Goal: Task Accomplishment & Management: Manage account settings

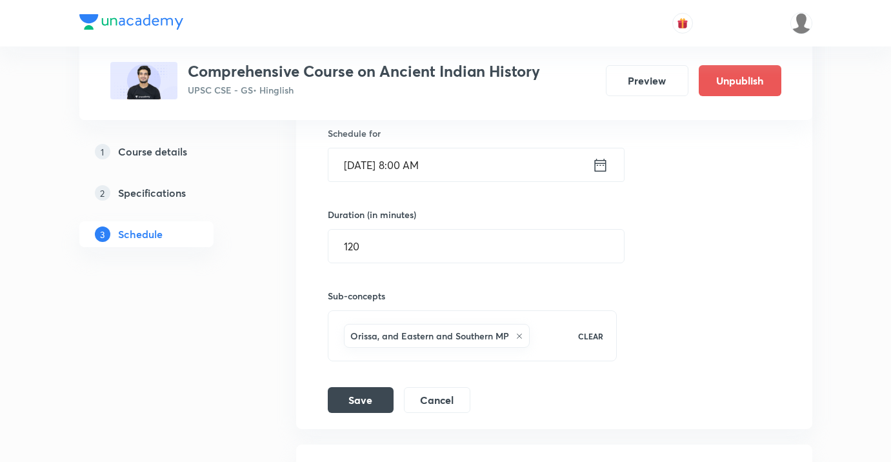
scroll to position [3404, 0]
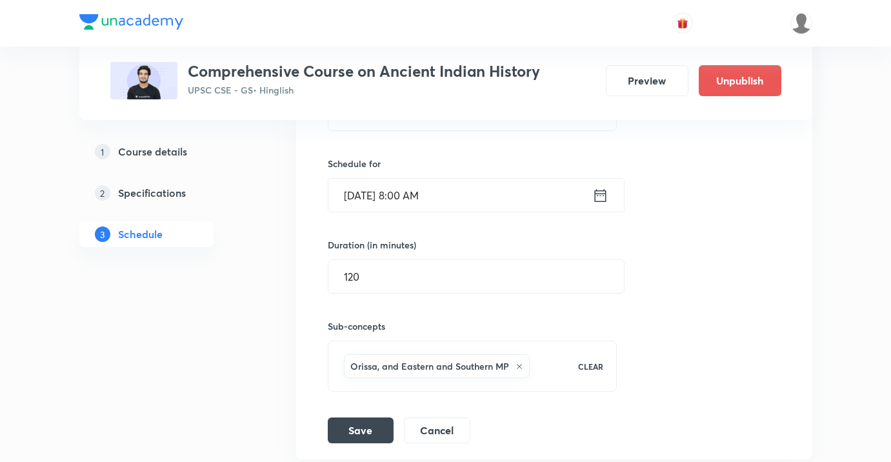
click at [451, 190] on input "[DATE] 8:00 AM" at bounding box center [460, 195] width 264 height 33
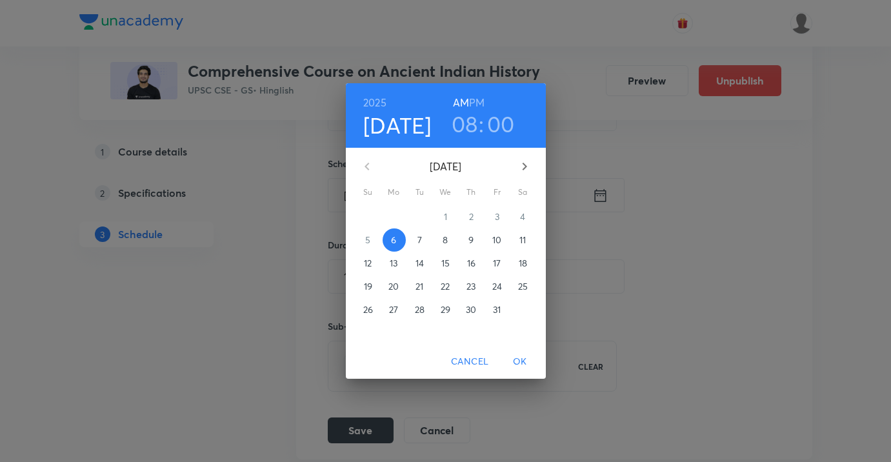
click at [466, 134] on h3 "08" at bounding box center [465, 123] width 26 height 27
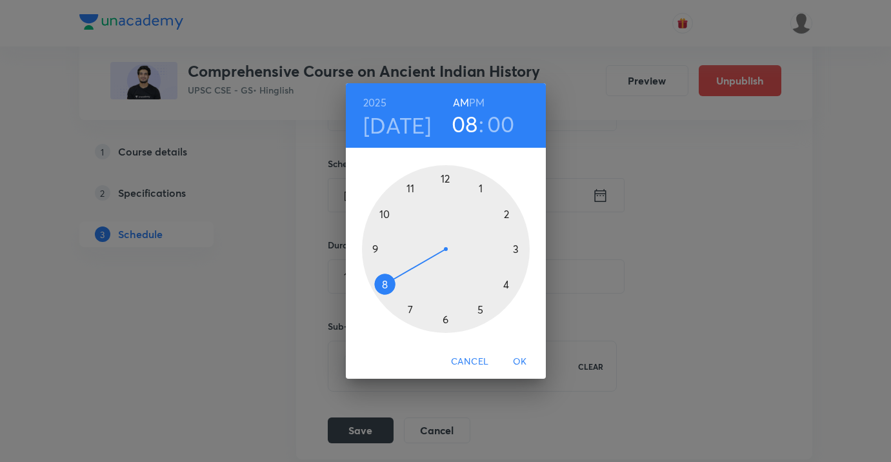
click at [449, 322] on div at bounding box center [446, 249] width 168 height 168
click at [403, 308] on div at bounding box center [446, 249] width 168 height 168
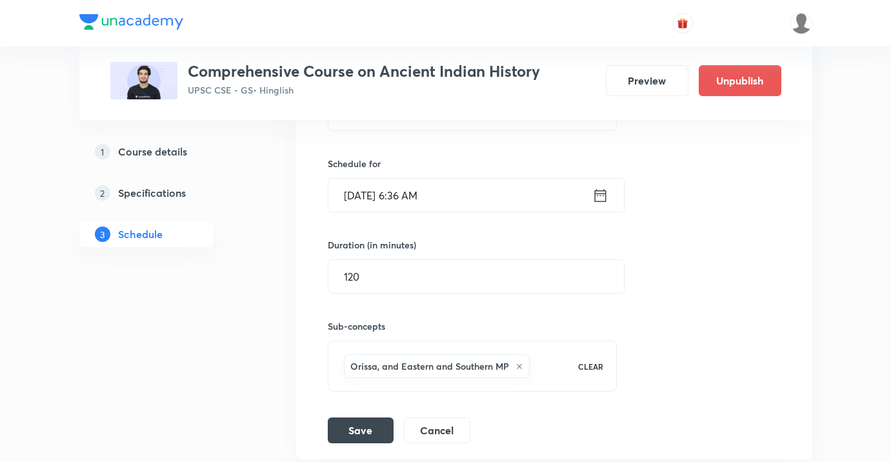
click at [430, 190] on input "[DATE] 6:36 AM" at bounding box center [460, 195] width 264 height 33
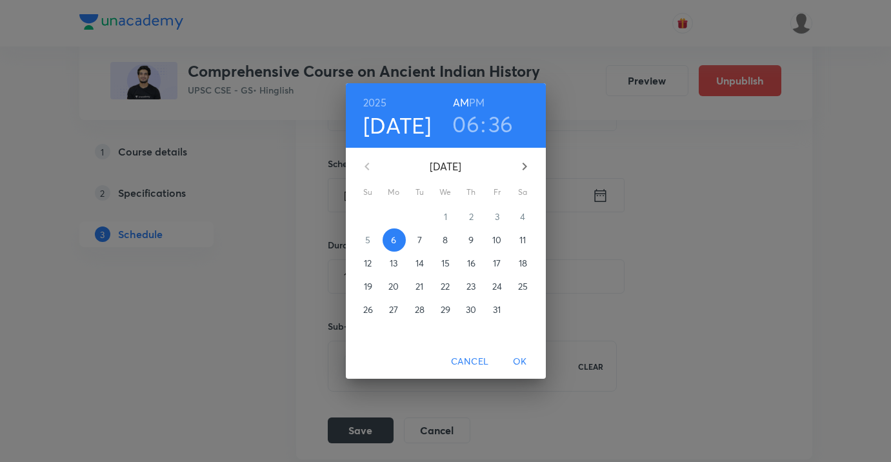
click at [477, 104] on h6 "PM" at bounding box center [476, 103] width 15 height 18
click at [517, 356] on span "OK" at bounding box center [519, 362] width 31 height 16
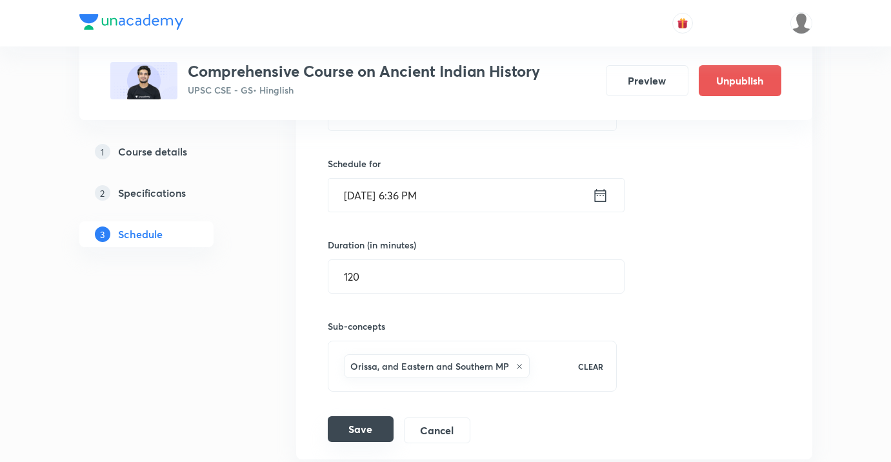
click at [386, 428] on button "Save" at bounding box center [361, 429] width 66 height 26
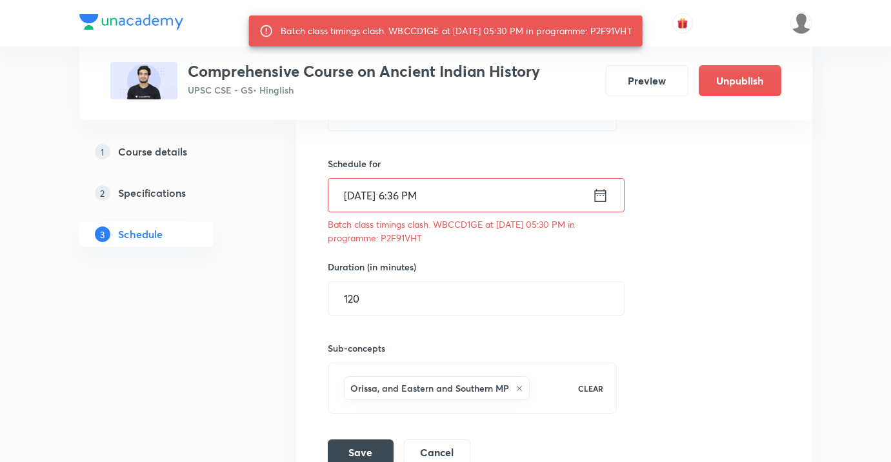
click at [434, 196] on input "[DATE] 6:36 PM" at bounding box center [460, 195] width 264 height 33
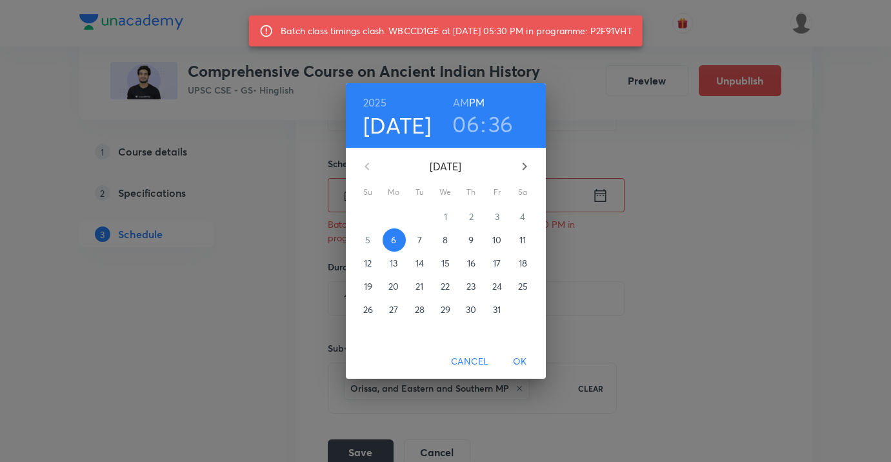
click at [468, 132] on h3 "06" at bounding box center [465, 123] width 27 height 27
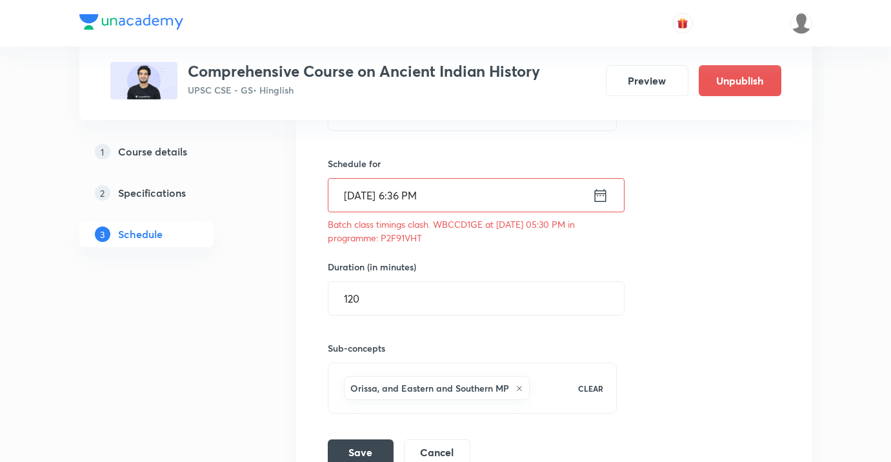
click at [448, 199] on input "[DATE] 6:36 PM" at bounding box center [460, 195] width 264 height 33
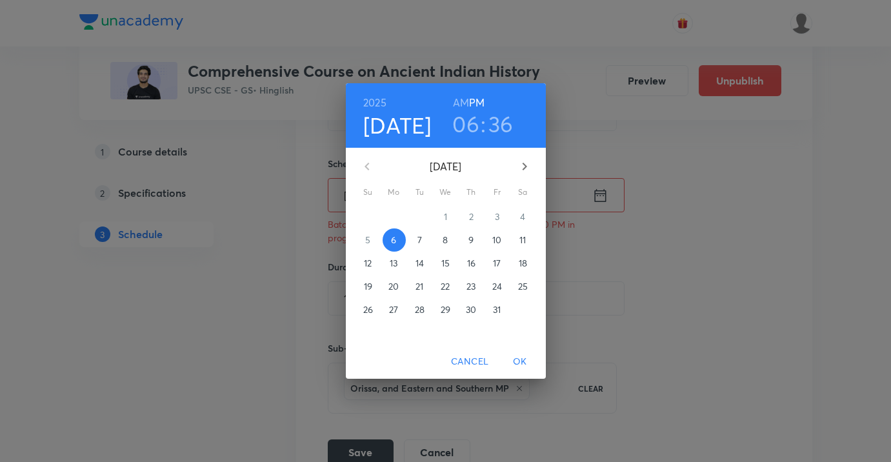
click at [467, 132] on h3 "06" at bounding box center [465, 123] width 27 height 27
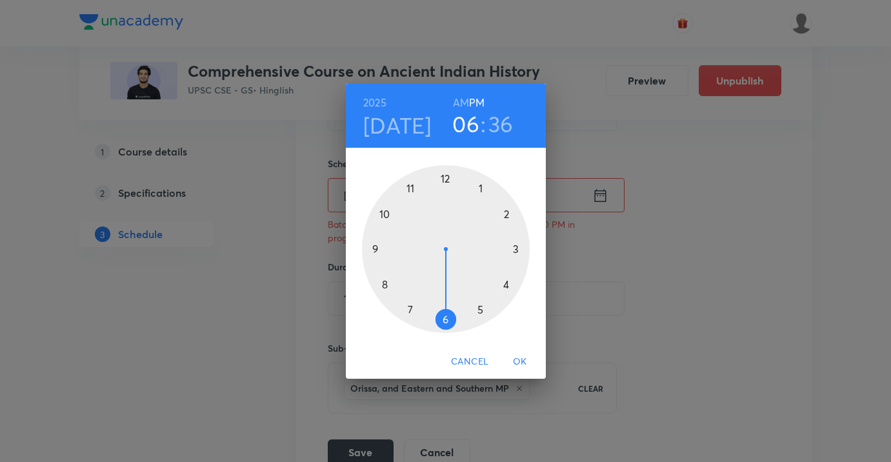
click at [648, 132] on div "[DATE] 06 : 36 AM PM 1 2 3 4 5 6 7 8 9 10 11 12 Cancel OK" at bounding box center [445, 231] width 891 height 462
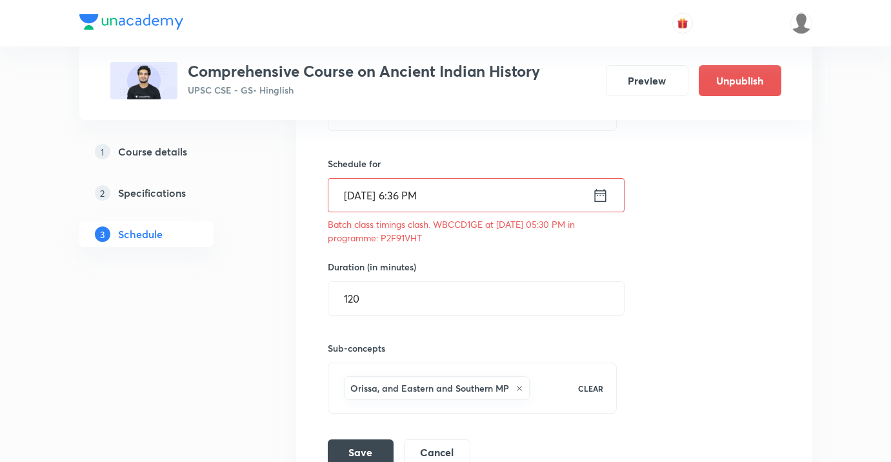
click at [506, 185] on input "[DATE] 6:36 PM" at bounding box center [460, 195] width 264 height 33
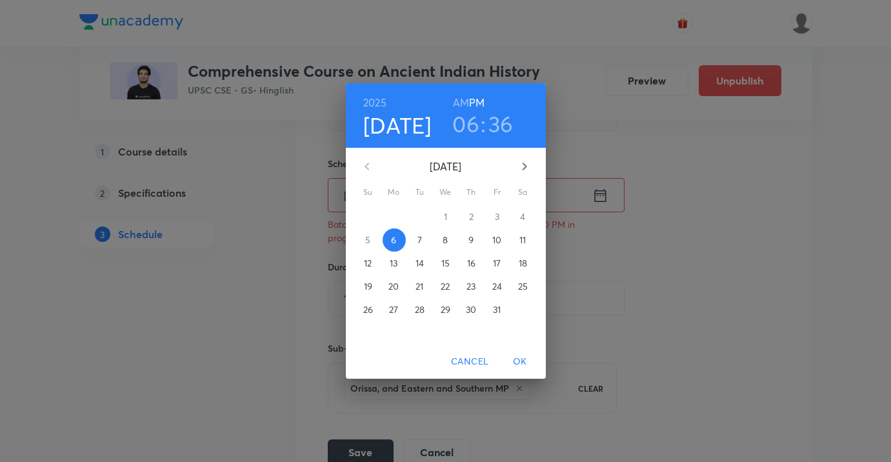
click at [477, 129] on h3 "06" at bounding box center [465, 123] width 27 height 27
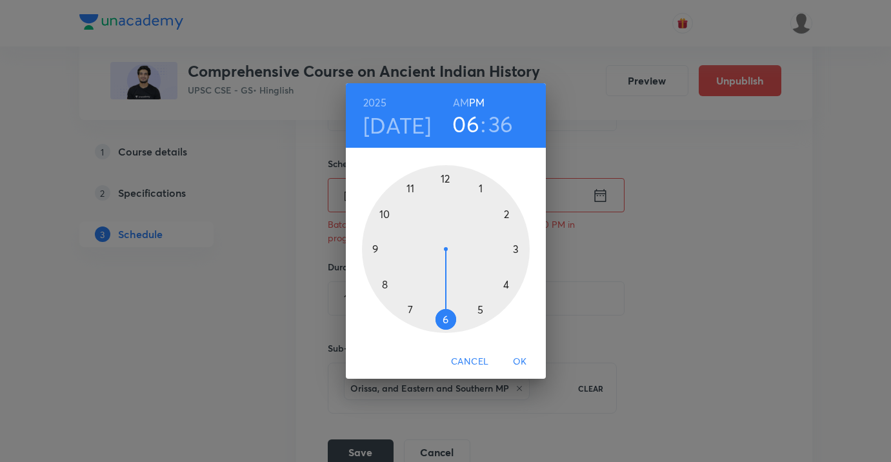
click at [409, 308] on div at bounding box center [446, 249] width 168 height 168
click at [510, 359] on span "OK" at bounding box center [519, 362] width 31 height 16
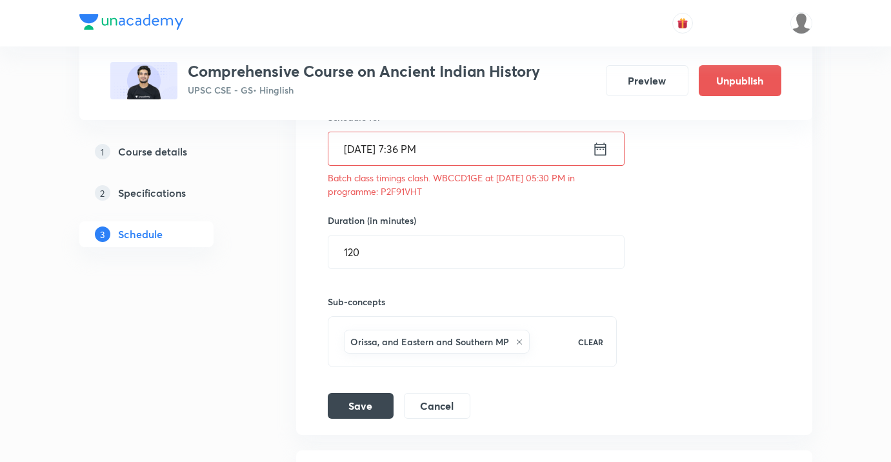
scroll to position [3504, 0]
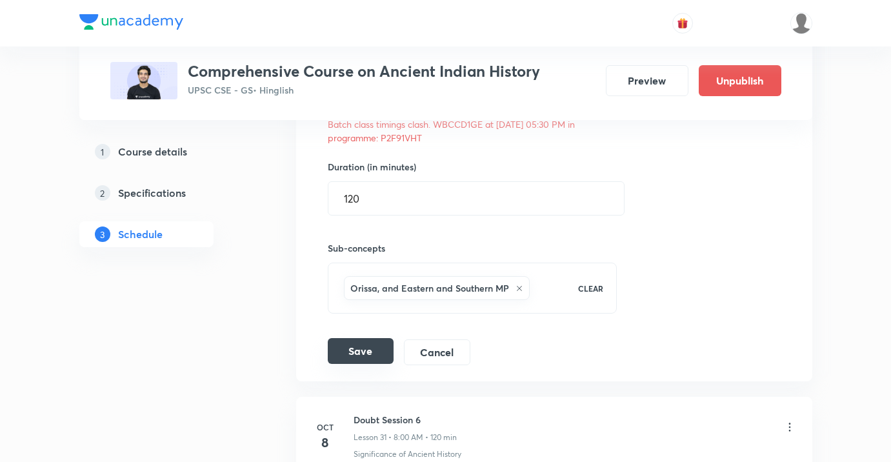
click at [390, 357] on button "Save" at bounding box center [361, 351] width 66 height 26
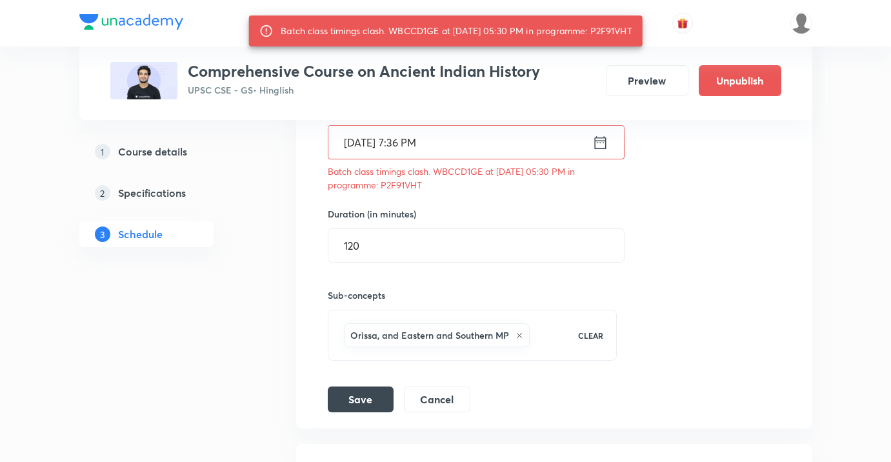
scroll to position [3407, 0]
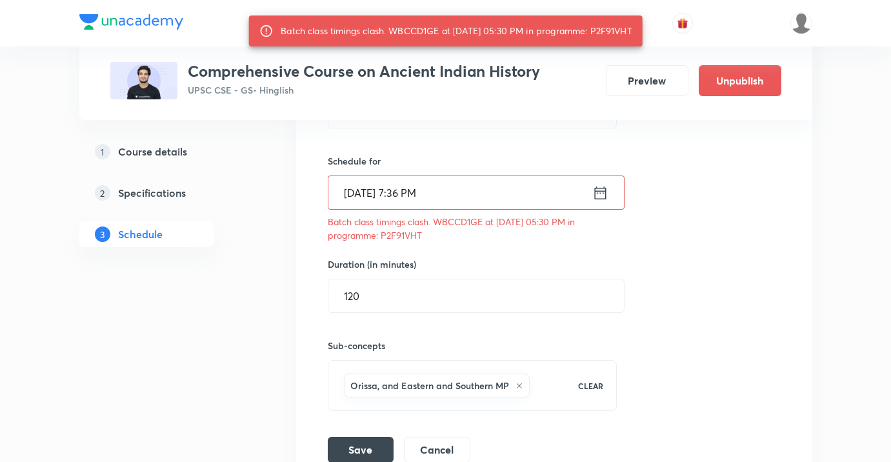
click at [437, 200] on input "[DATE] 7:36 PM" at bounding box center [460, 192] width 264 height 33
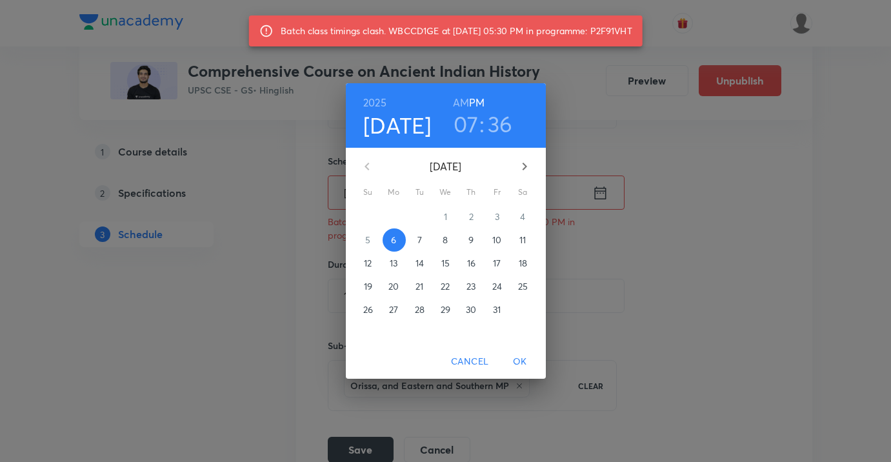
click at [468, 132] on h3 "07" at bounding box center [466, 123] width 25 height 27
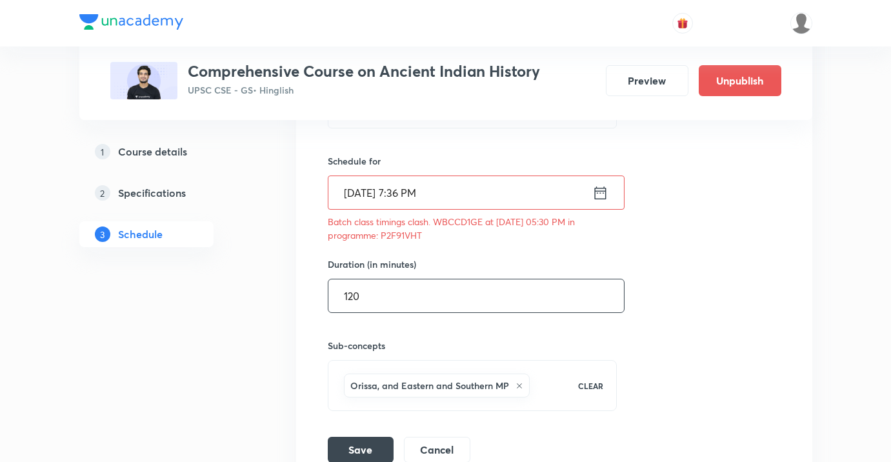
click at [412, 197] on input "[DATE] 7:36 PM" at bounding box center [460, 192] width 264 height 33
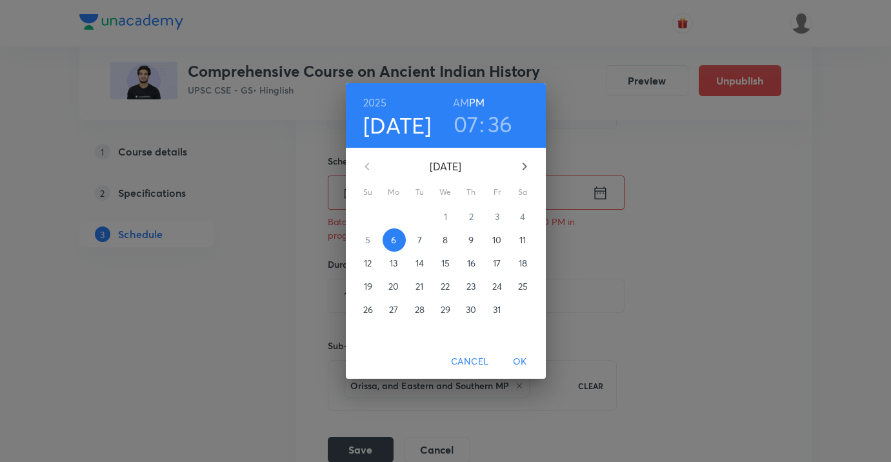
click at [465, 128] on h3 "07" at bounding box center [466, 123] width 25 height 27
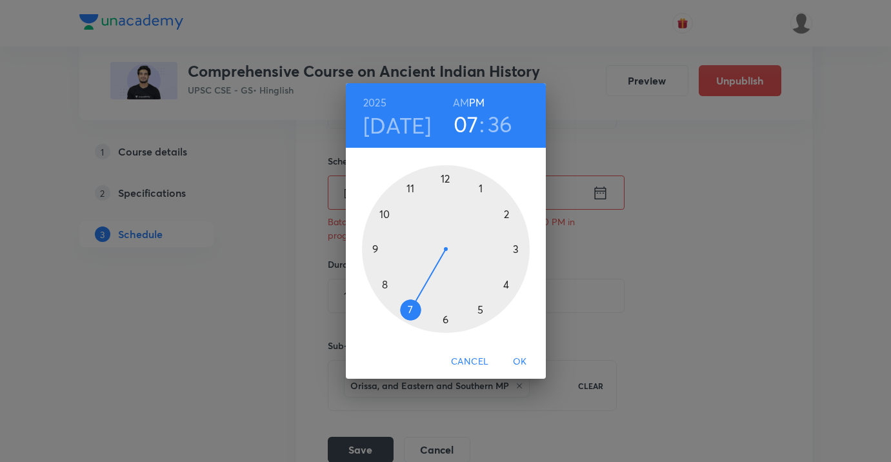
click at [388, 282] on div at bounding box center [446, 249] width 168 height 168
click at [450, 177] on div at bounding box center [446, 249] width 168 height 168
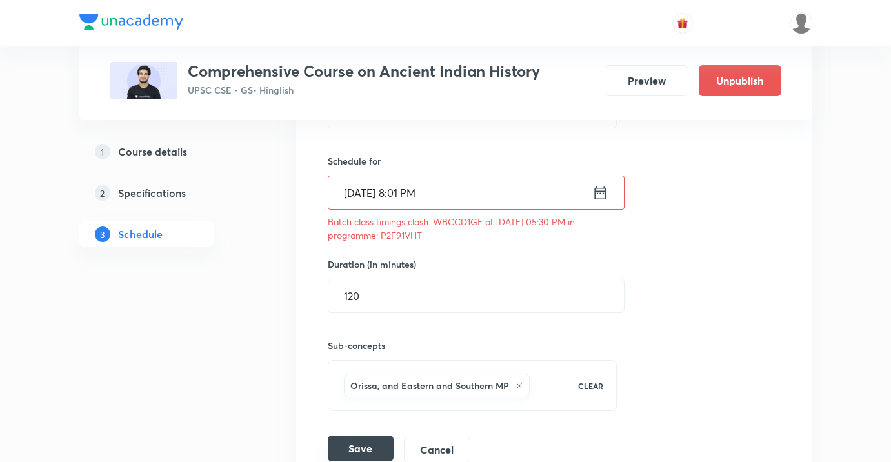
click at [375, 443] on button "Save" at bounding box center [361, 448] width 66 height 26
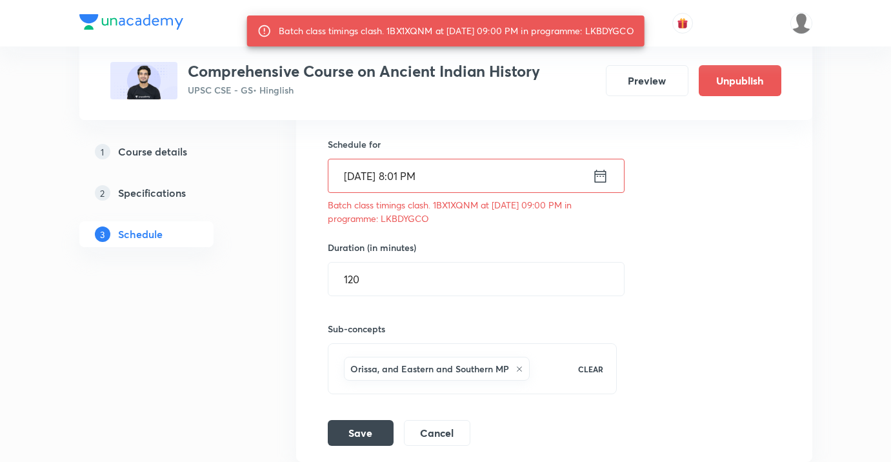
scroll to position [3502, 0]
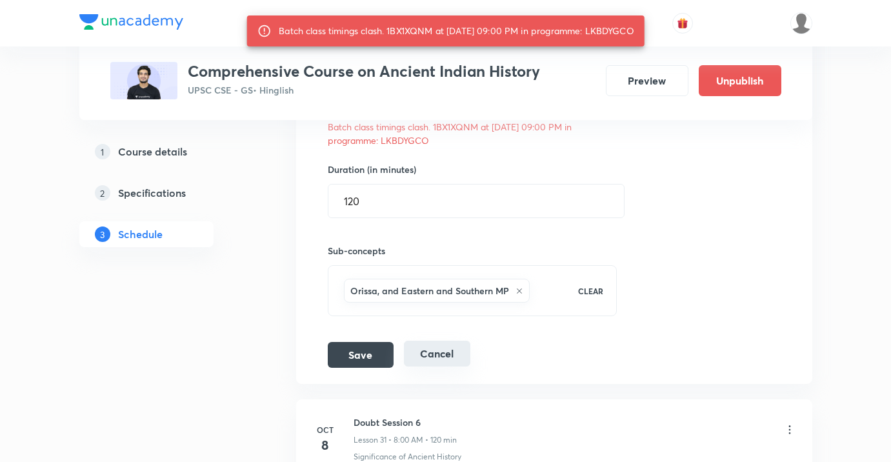
click at [431, 359] on button "Cancel" at bounding box center [437, 354] width 66 height 26
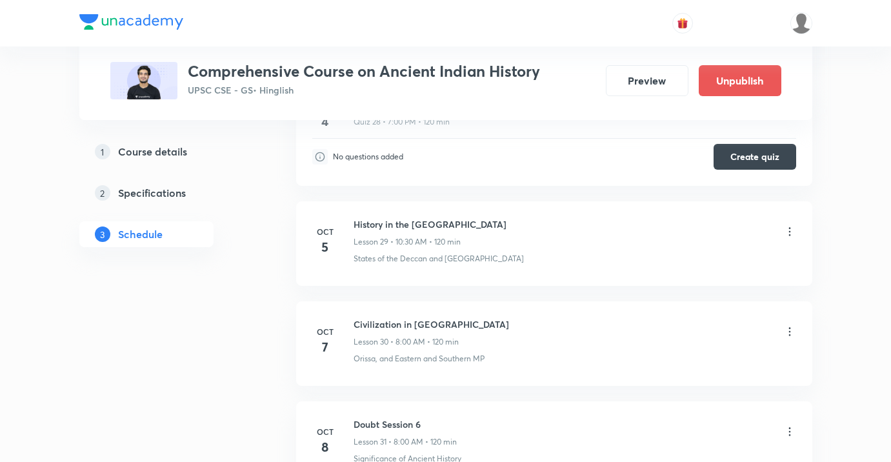
scroll to position [3137, 0]
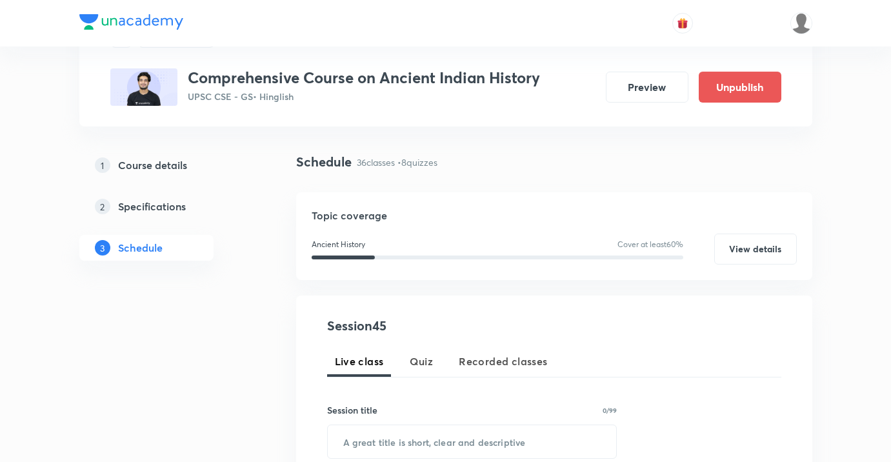
scroll to position [175, 0]
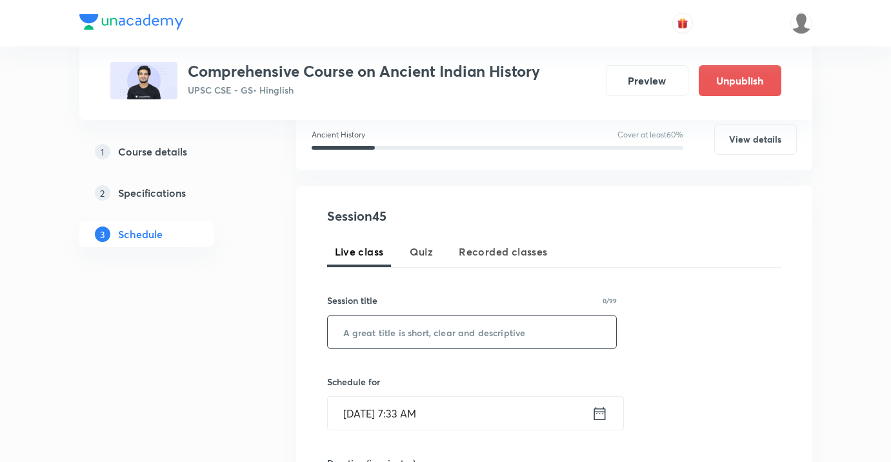
click at [506, 319] on input "text" at bounding box center [472, 331] width 289 height 33
type input "Sangam Age"
click at [517, 404] on input "Oct 6, 2025, 7:33 AM" at bounding box center [460, 413] width 264 height 33
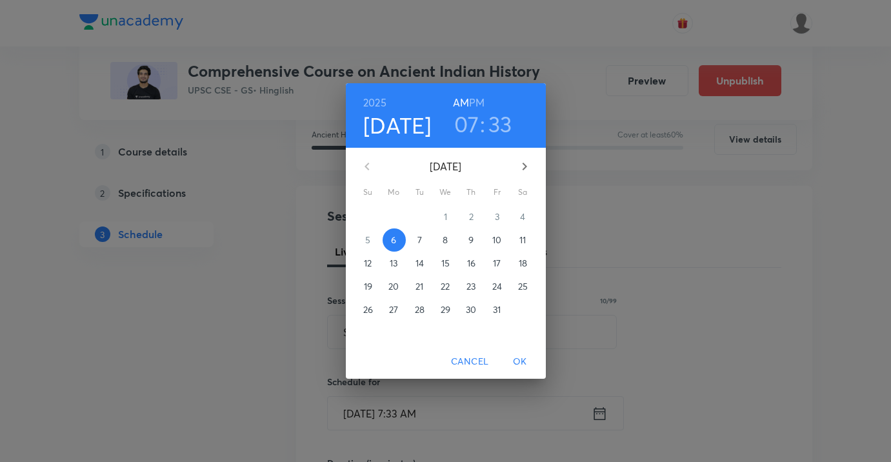
click at [418, 242] on p "7" at bounding box center [419, 240] width 5 height 13
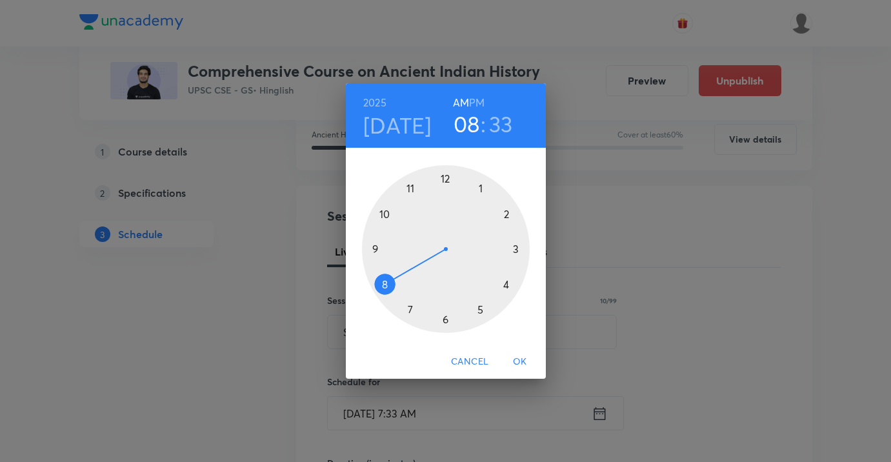
click at [378, 281] on div at bounding box center [446, 249] width 168 height 168
click at [450, 175] on div at bounding box center [446, 249] width 168 height 168
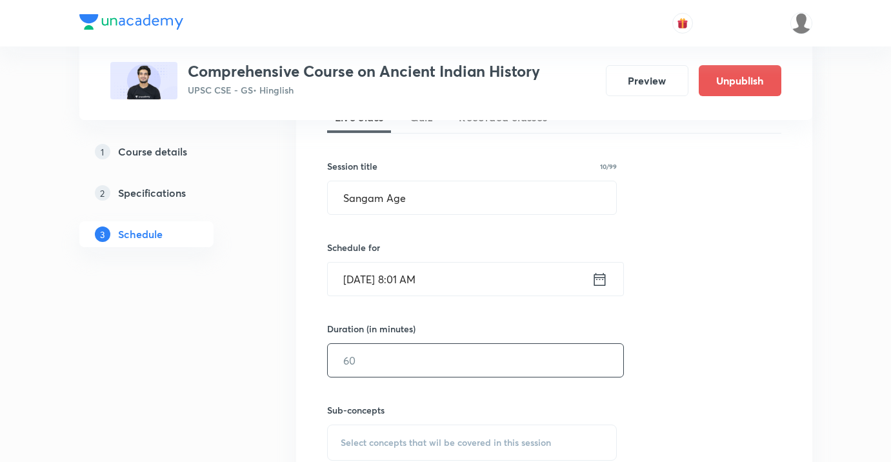
scroll to position [348, 0]
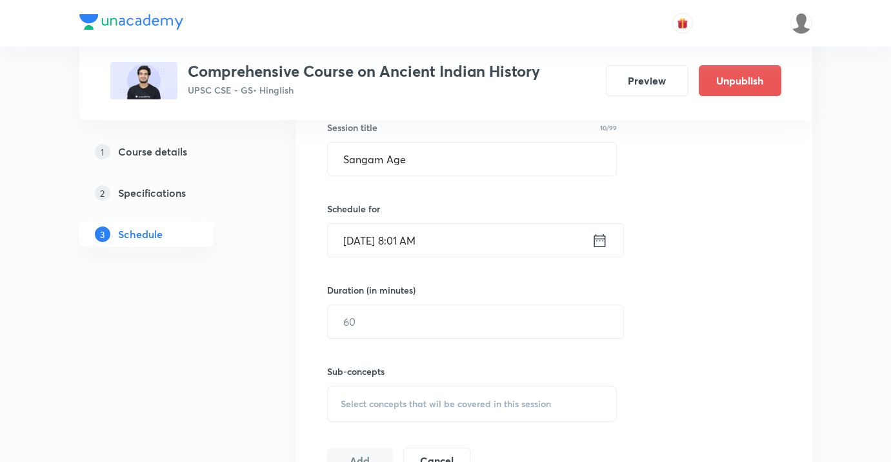
click at [438, 252] on input "Oct 7, 2025, 8:01 AM" at bounding box center [460, 240] width 264 height 33
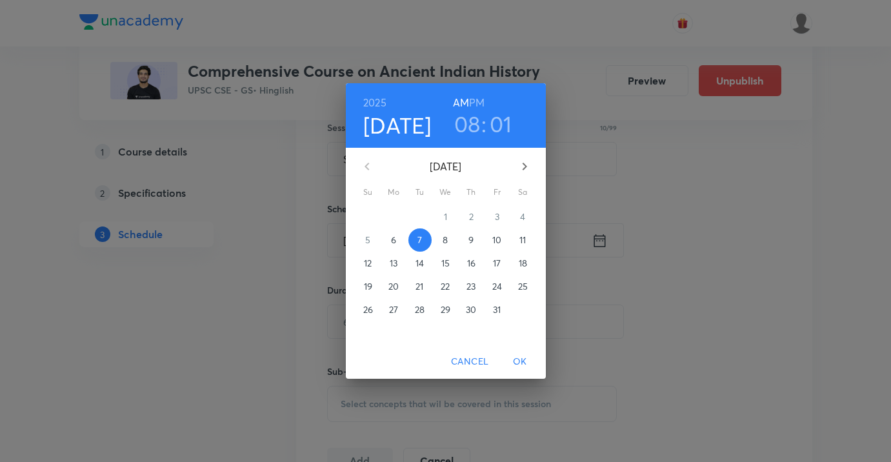
click at [494, 121] on h3 "01" at bounding box center [501, 123] width 23 height 27
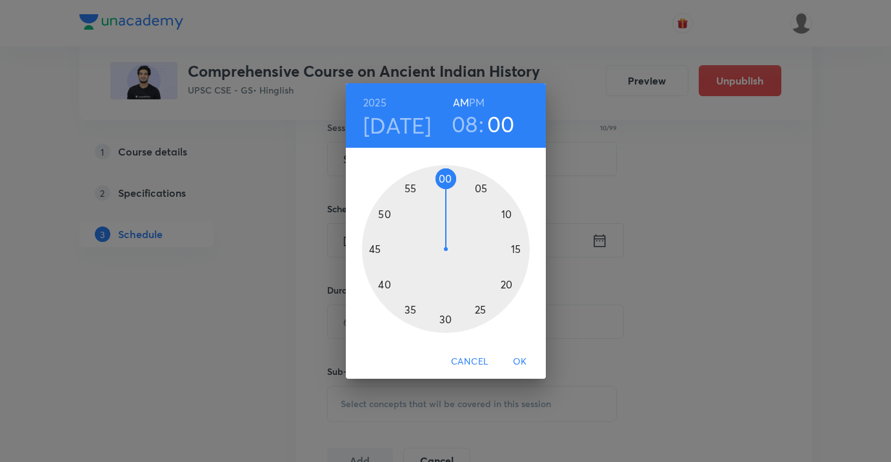
click at [444, 179] on div at bounding box center [446, 249] width 168 height 168
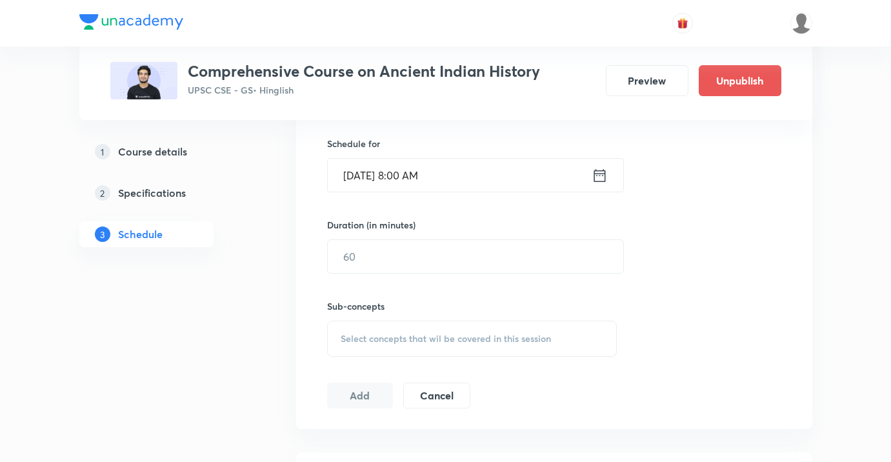
scroll to position [439, 0]
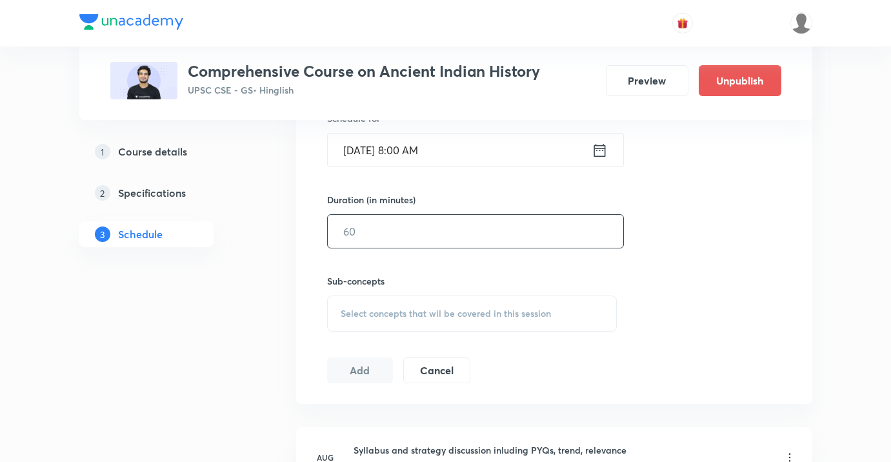
click at [428, 235] on input "text" at bounding box center [475, 231] width 295 height 33
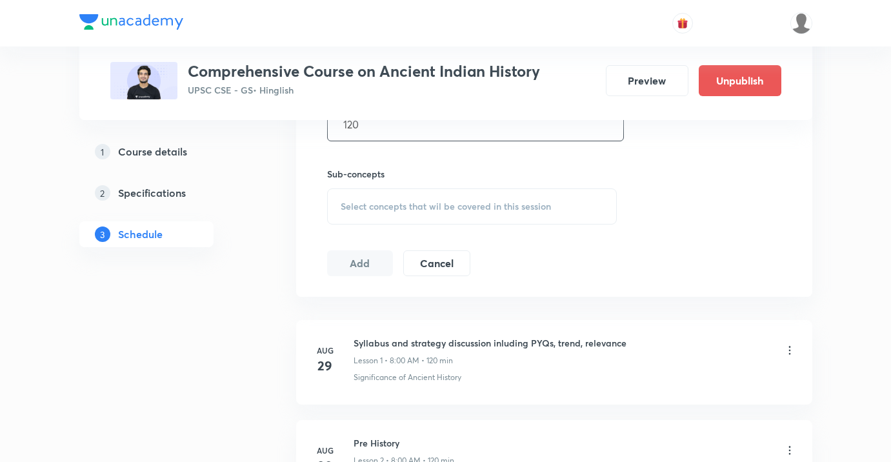
scroll to position [596, 0]
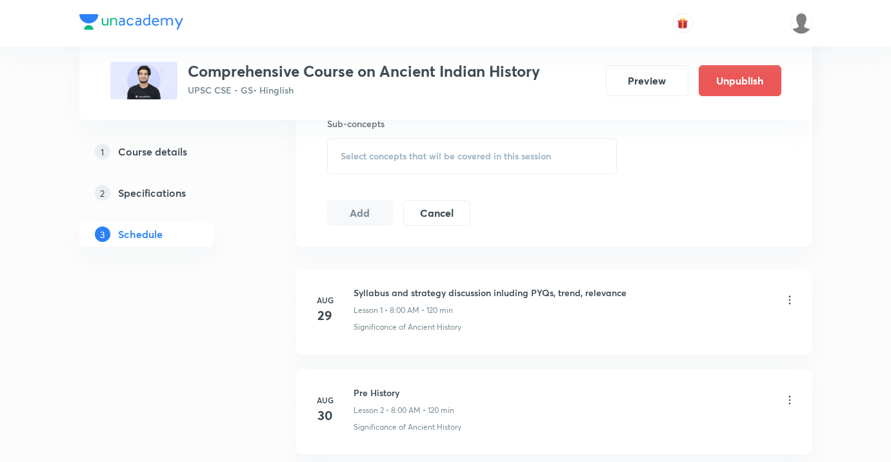
type input "120"
click at [413, 148] on div "Select concepts that wil be covered in this session" at bounding box center [472, 156] width 290 height 36
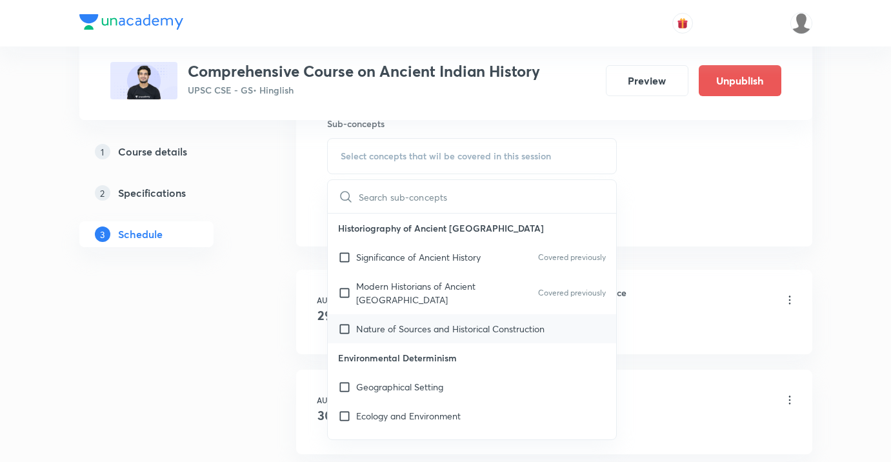
click at [410, 330] on p "Nature of Sources and Historical Construction" at bounding box center [450, 329] width 188 height 14
checkbox input "true"
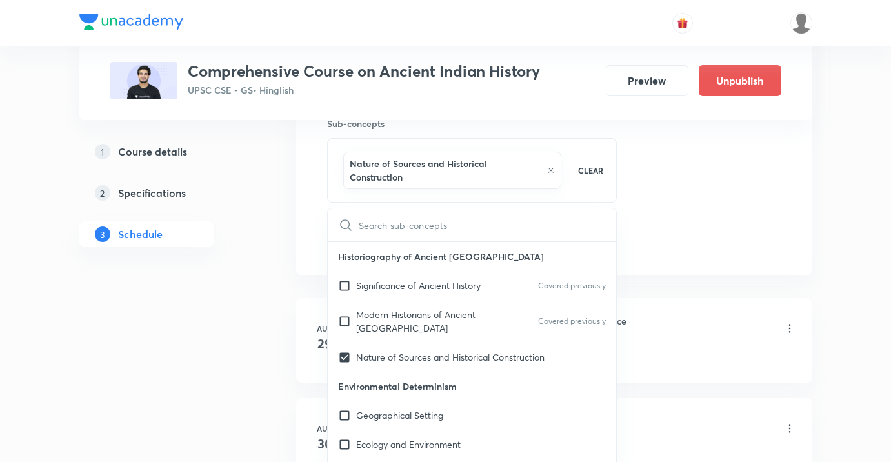
click at [725, 204] on div "Session 45 Live class Quiz Recorded classes Session title 10/99 Sangam Age ​ Sc…" at bounding box center [554, 20] width 454 height 468
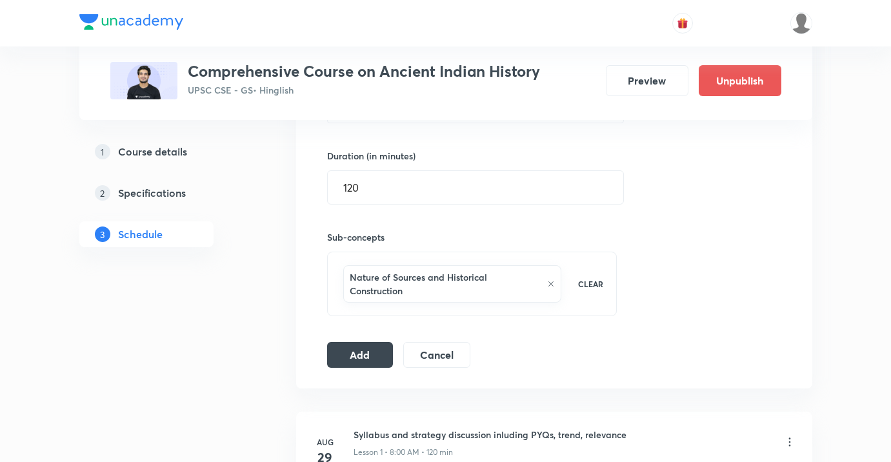
scroll to position [361, 0]
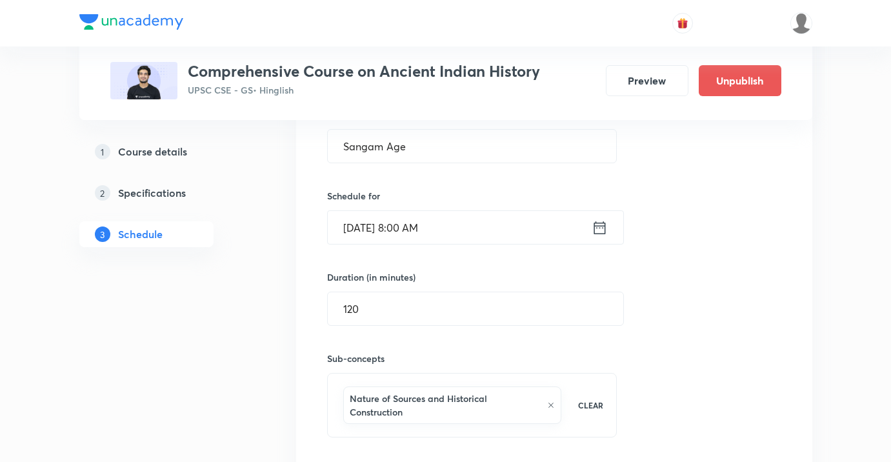
click at [480, 235] on input "Oct 7, 2025, 8:00 AM" at bounding box center [460, 227] width 264 height 33
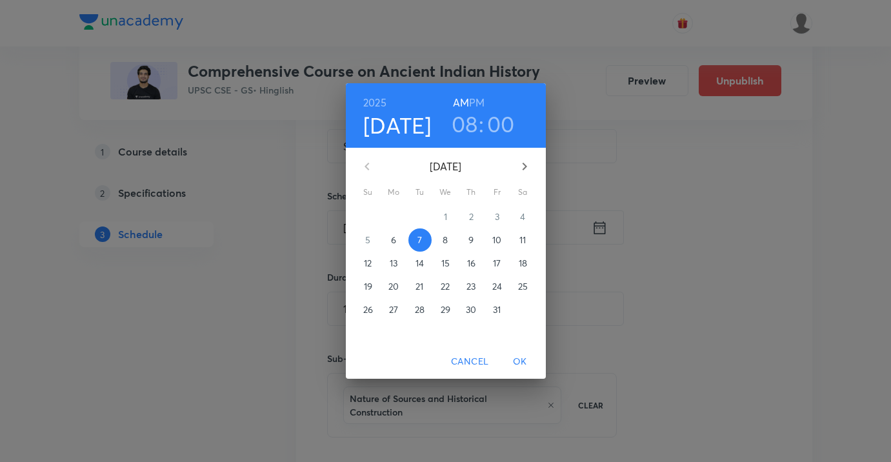
click at [502, 123] on h3 "00" at bounding box center [501, 123] width 28 height 27
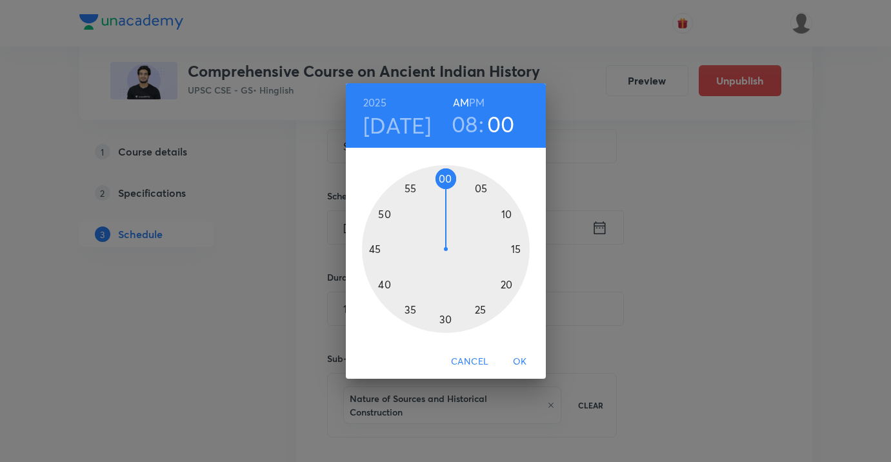
click at [443, 322] on div at bounding box center [446, 249] width 168 height 168
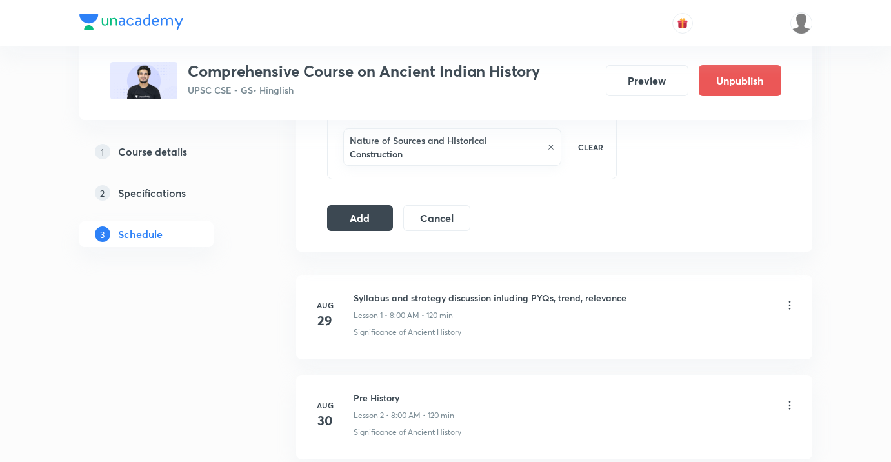
scroll to position [569, 0]
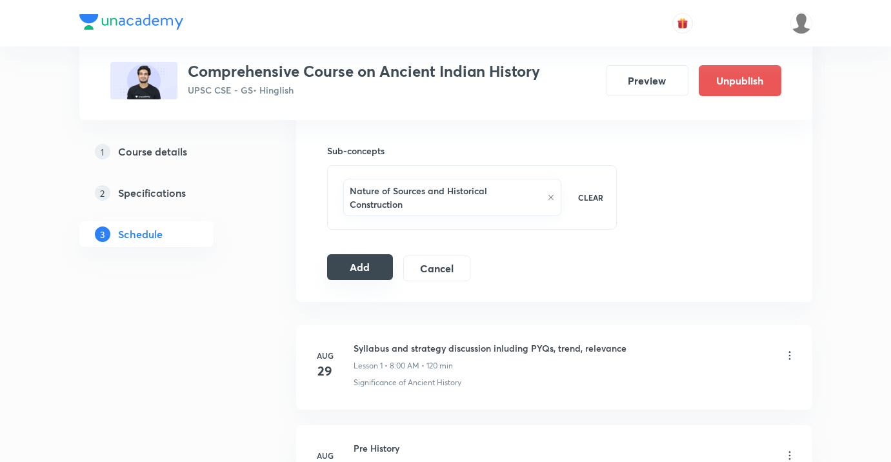
click at [370, 274] on button "Add" at bounding box center [360, 267] width 66 height 26
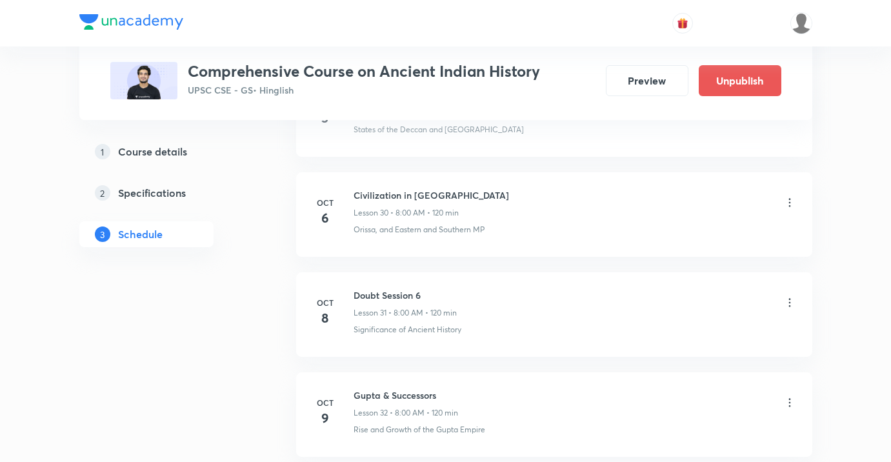
scroll to position [3723, 0]
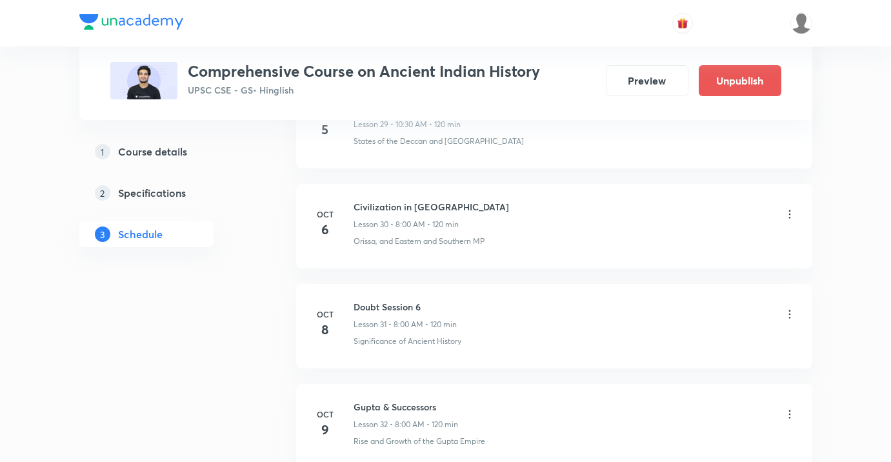
click at [788, 211] on icon at bounding box center [789, 214] width 13 height 13
click at [733, 239] on li "Edit" at bounding box center [724, 247] width 141 height 24
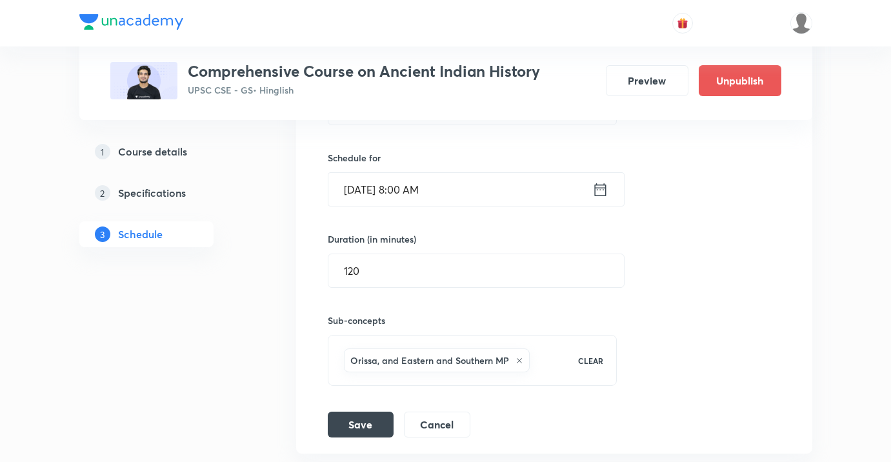
scroll to position [3381, 0]
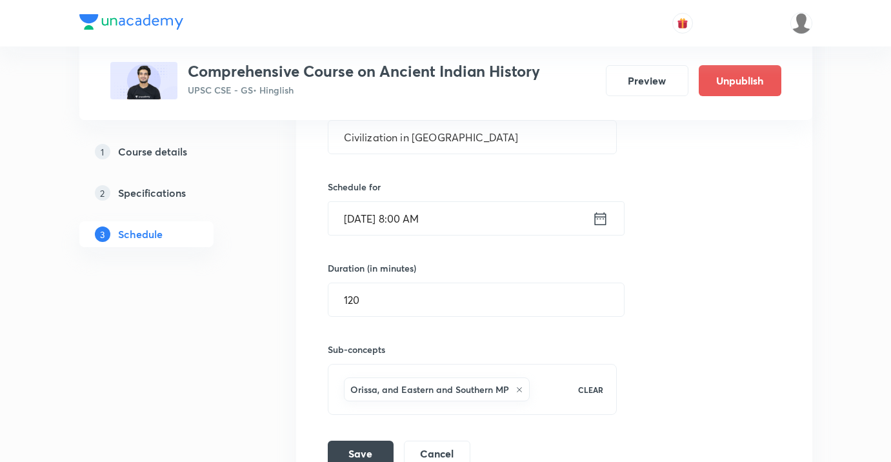
click at [473, 215] on input "[DATE] 8:00 AM" at bounding box center [460, 218] width 264 height 33
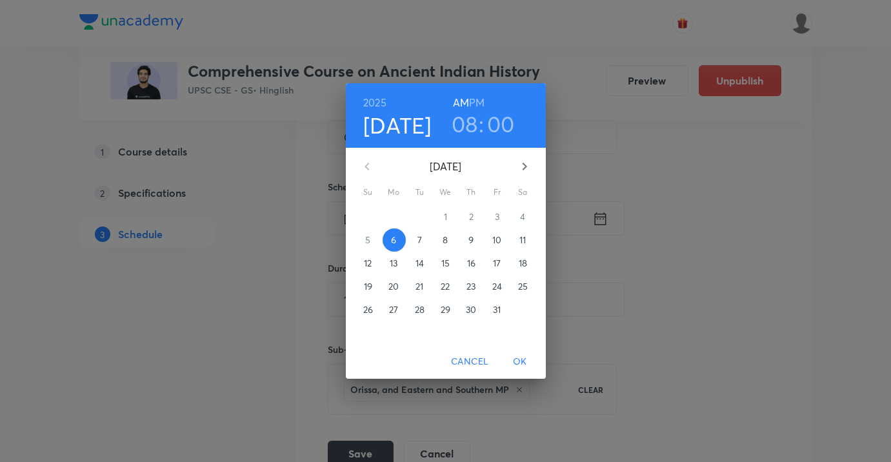
click at [497, 132] on h3 "00" at bounding box center [501, 123] width 28 height 27
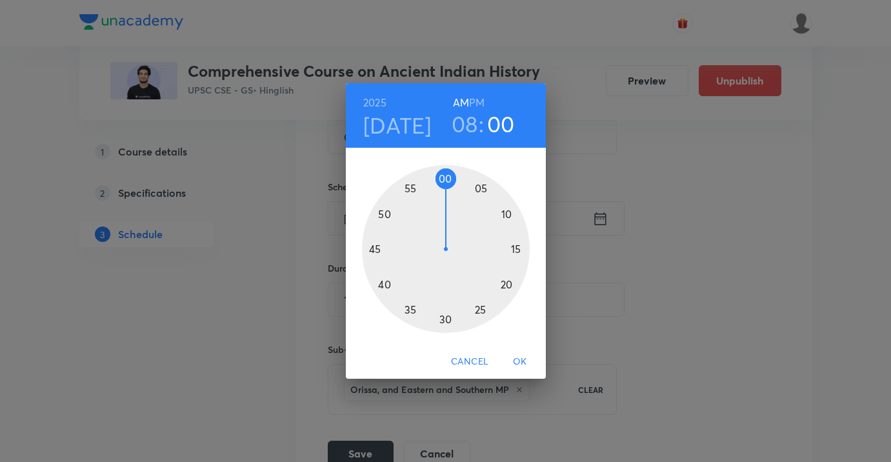
click at [482, 189] on div at bounding box center [446, 249] width 168 height 168
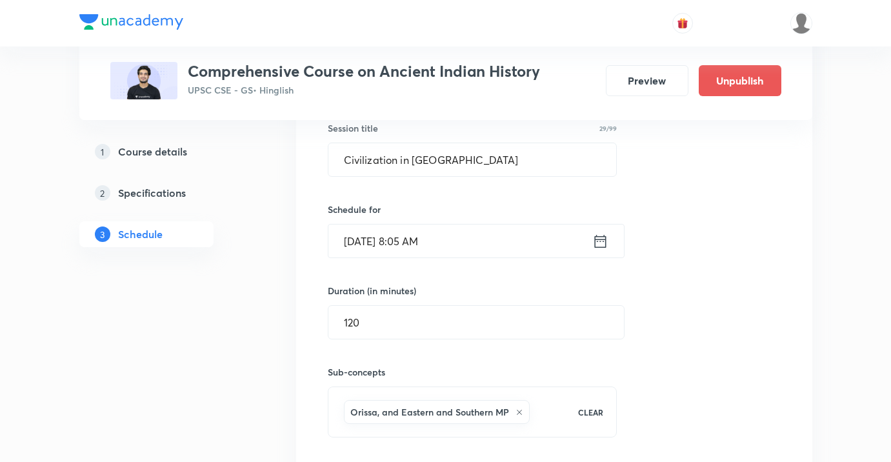
scroll to position [3322, 0]
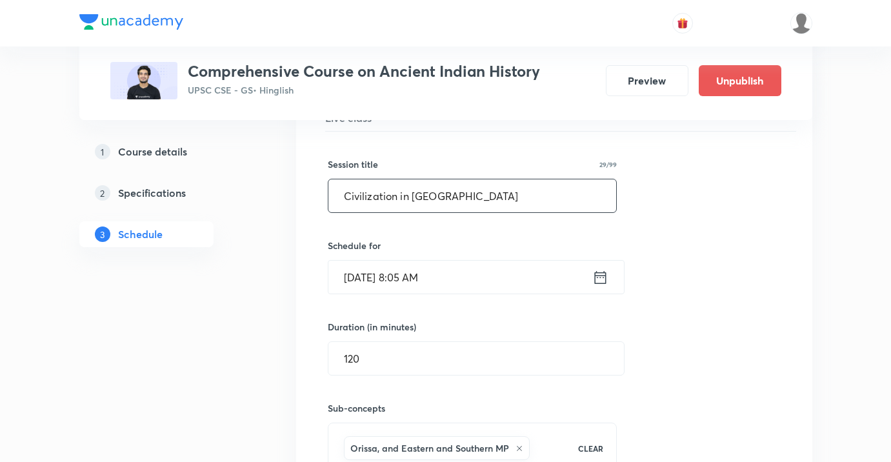
click at [480, 202] on input "Civilization in [GEOGRAPHIC_DATA]" at bounding box center [472, 195] width 288 height 33
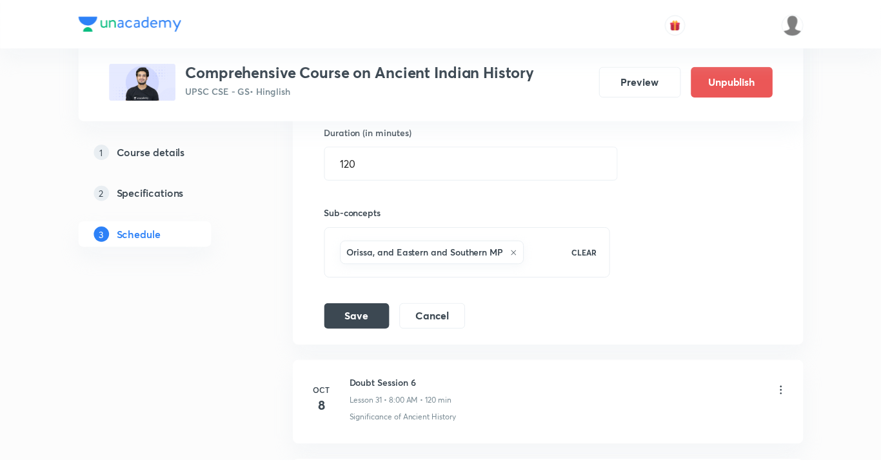
scroll to position [3567, 0]
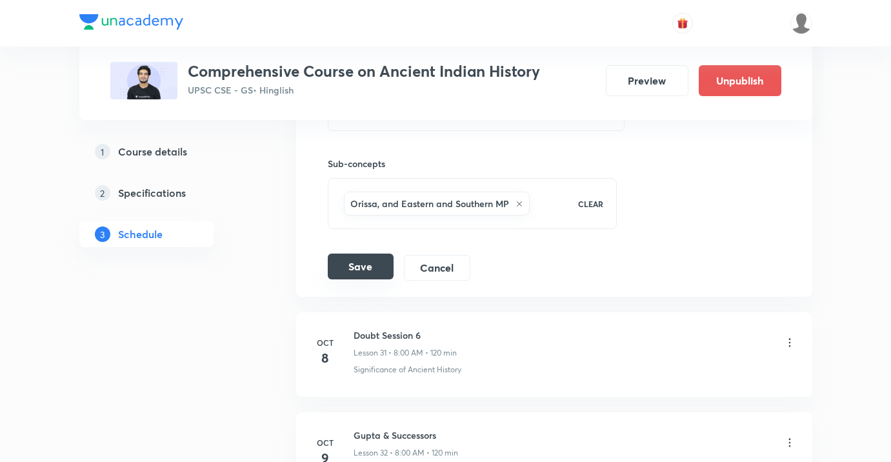
type input "Post Mauryan Period"
click at [362, 271] on button "Save" at bounding box center [361, 267] width 66 height 26
